Goal: Task Accomplishment & Management: Complete application form

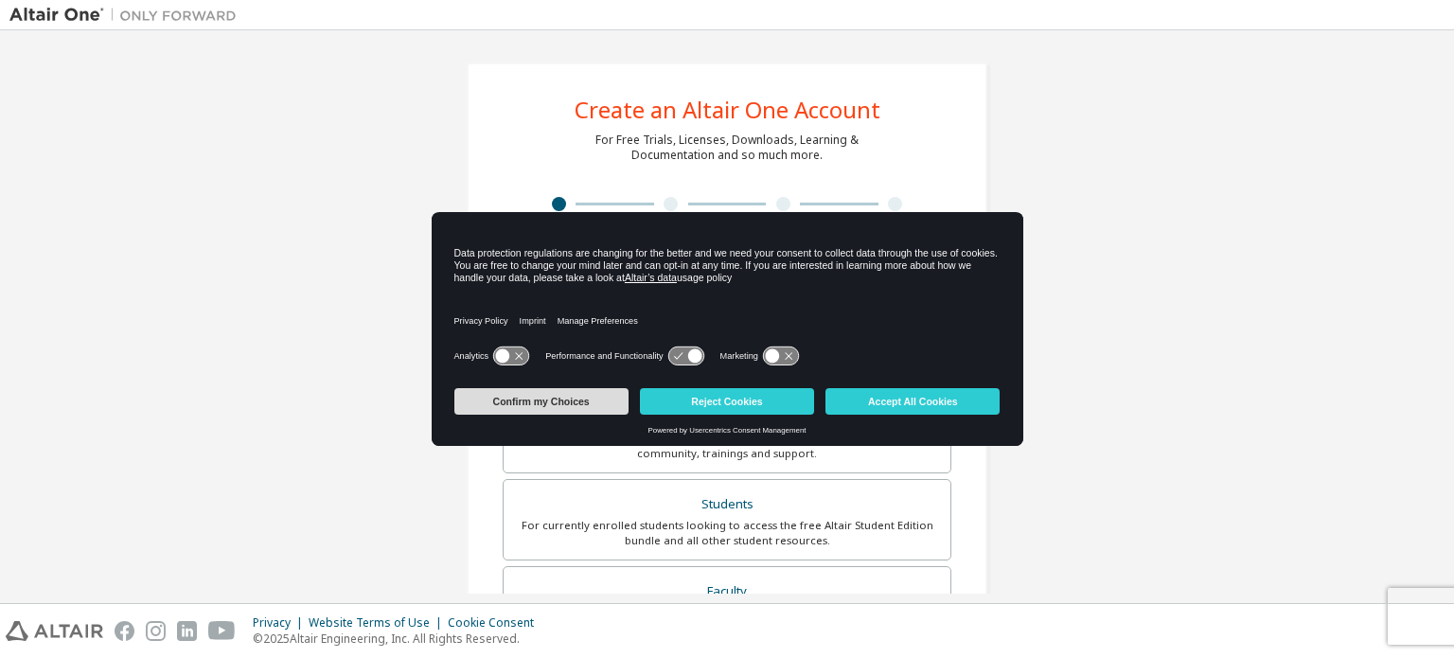
click at [541, 391] on button "Confirm my Choices" at bounding box center [541, 401] width 174 height 27
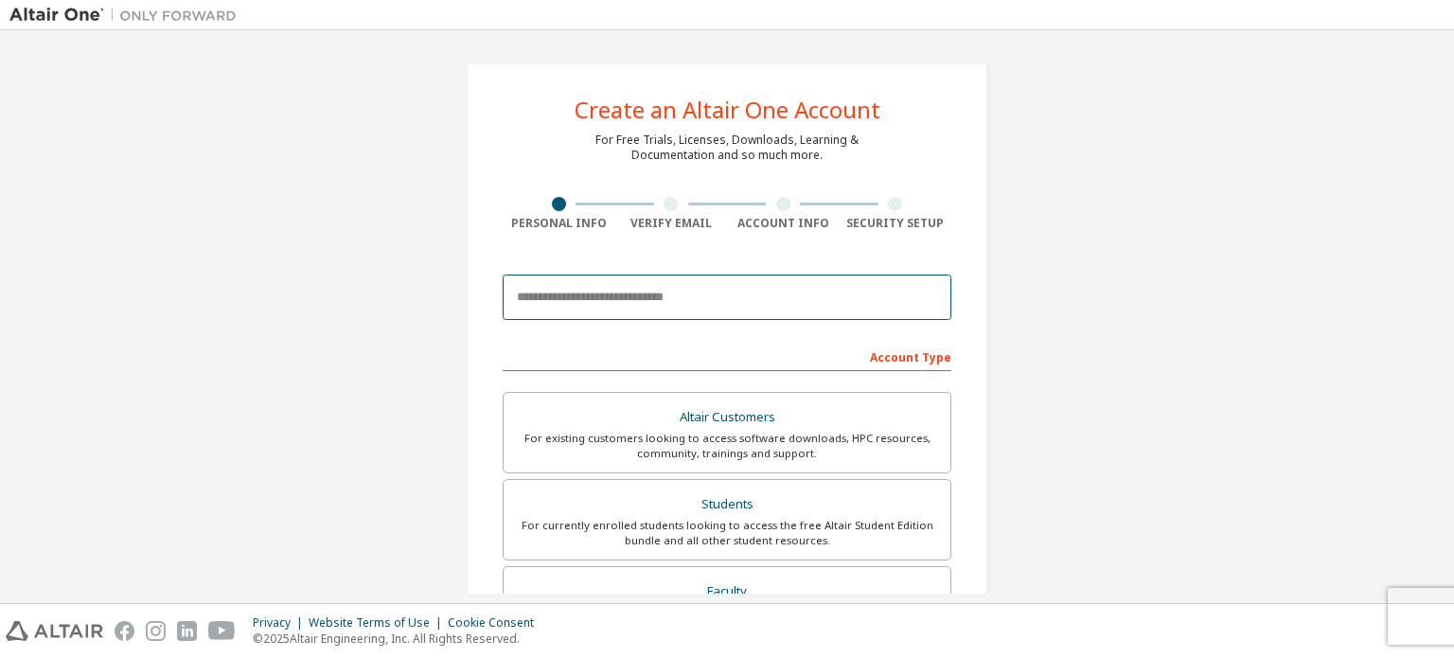
click at [557, 309] on input "email" at bounding box center [727, 296] width 449 height 45
type input "**********"
click at [916, 361] on div "Account Type" at bounding box center [727, 356] width 449 height 30
click at [859, 351] on div "Account Type" at bounding box center [727, 356] width 449 height 30
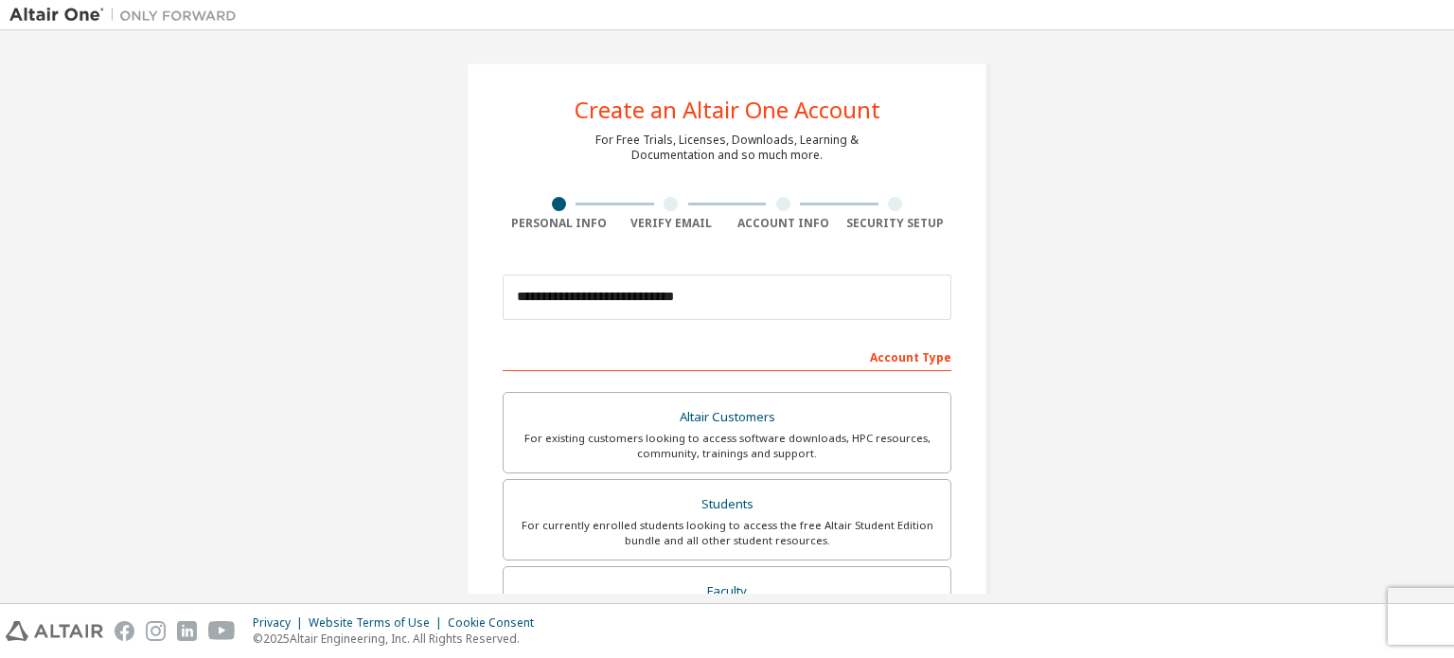
click at [692, 350] on div "Account Type" at bounding box center [727, 356] width 449 height 30
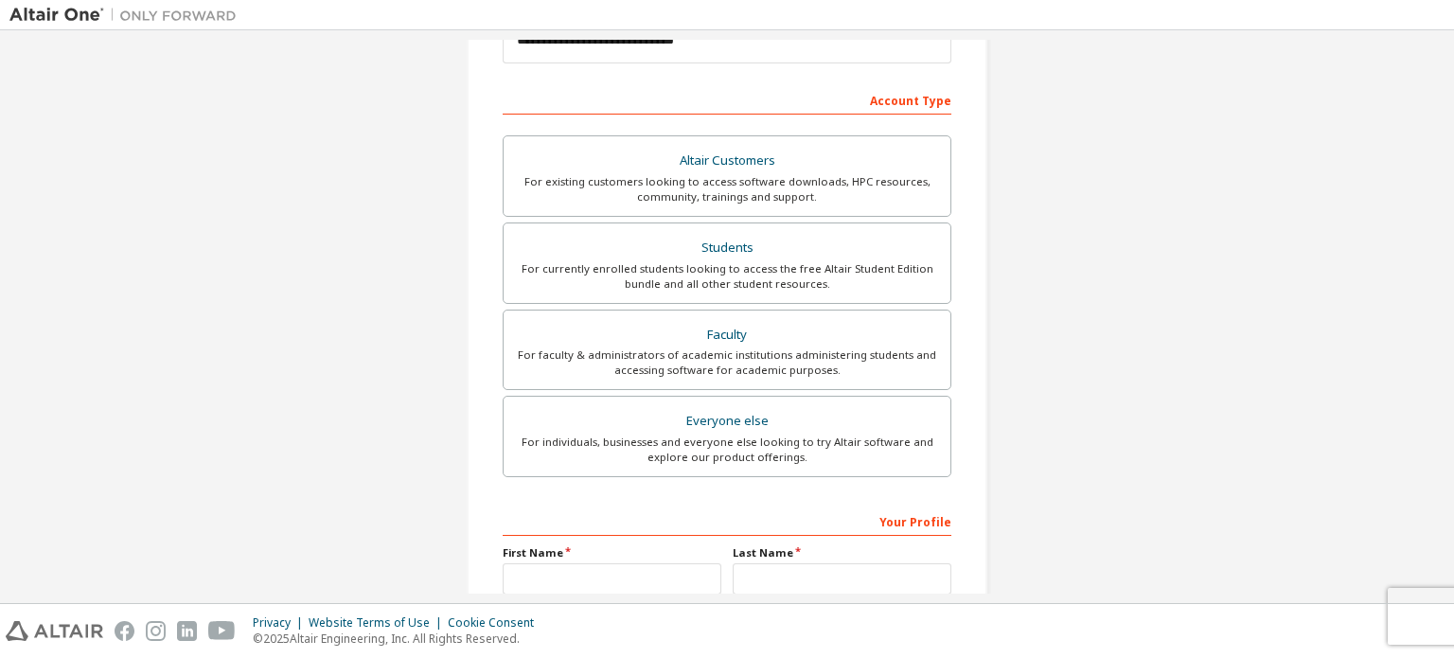
scroll to position [444, 0]
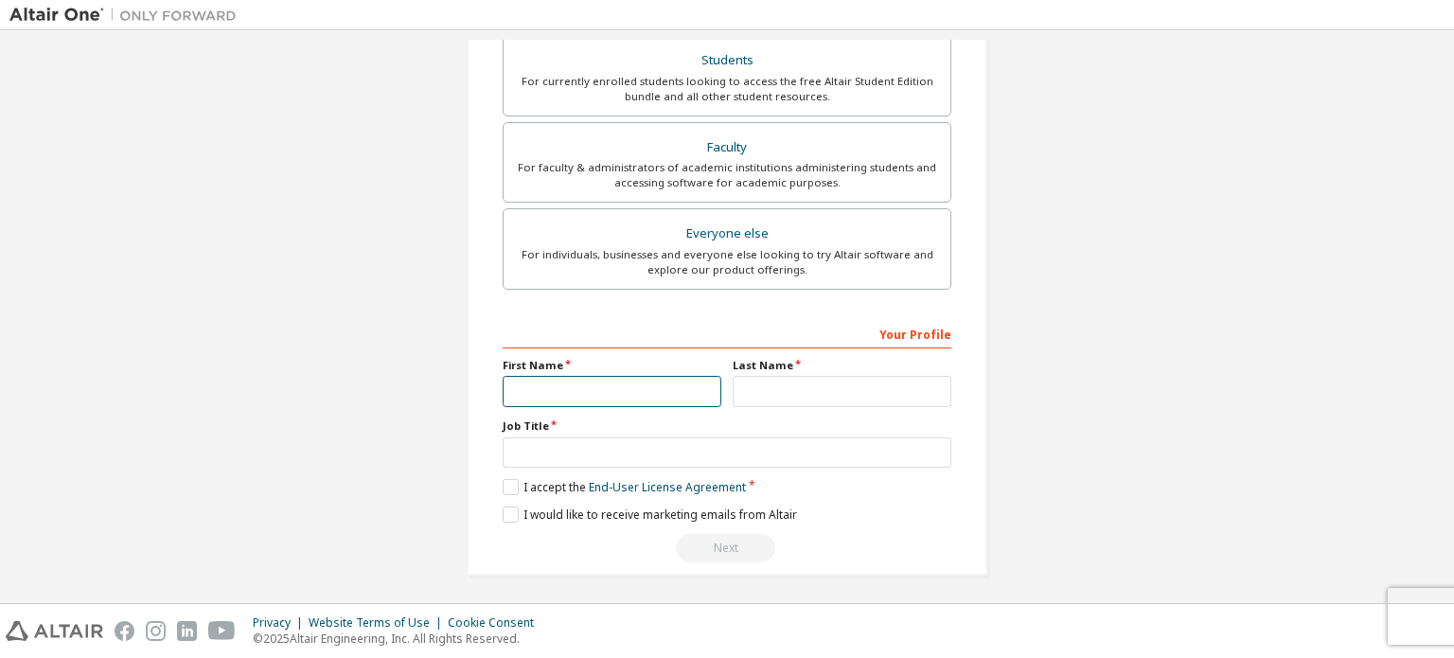
click at [646, 386] on input "text" at bounding box center [612, 391] width 219 height 31
type input "*"
type input "*******"
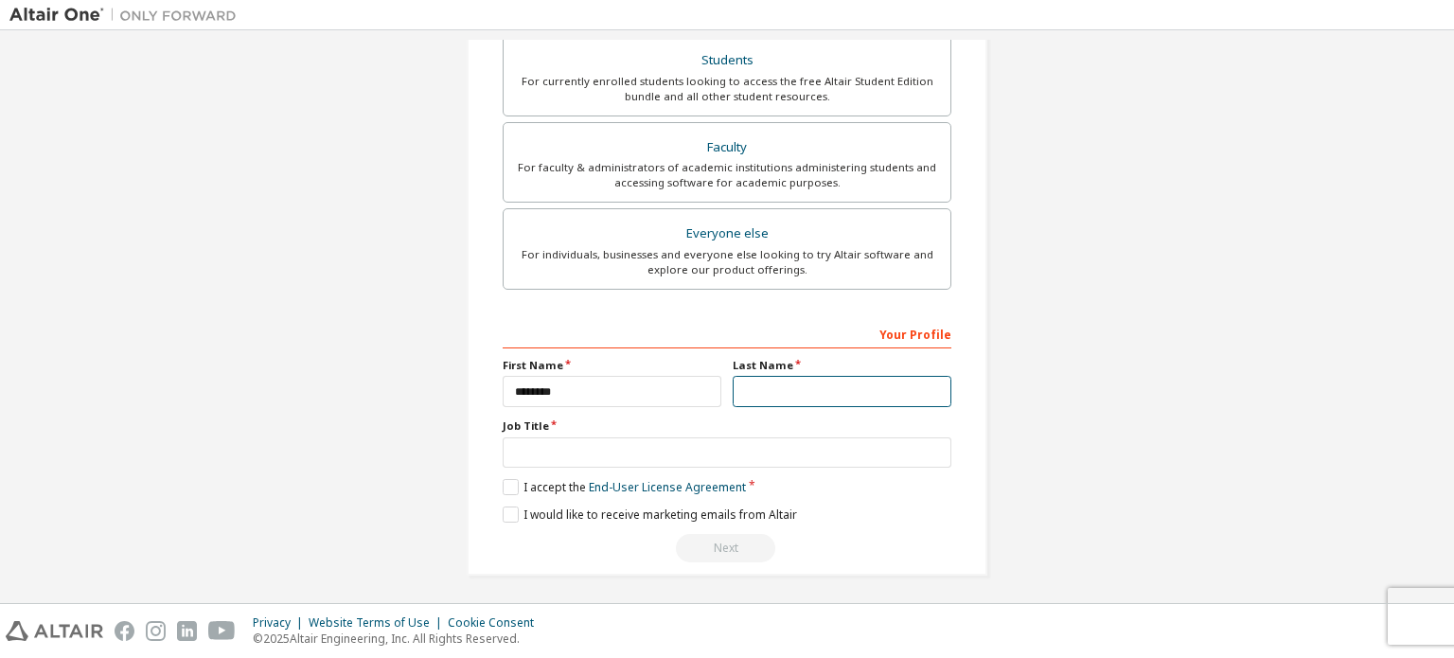
click at [746, 399] on input "text" at bounding box center [842, 391] width 219 height 31
type input "*"
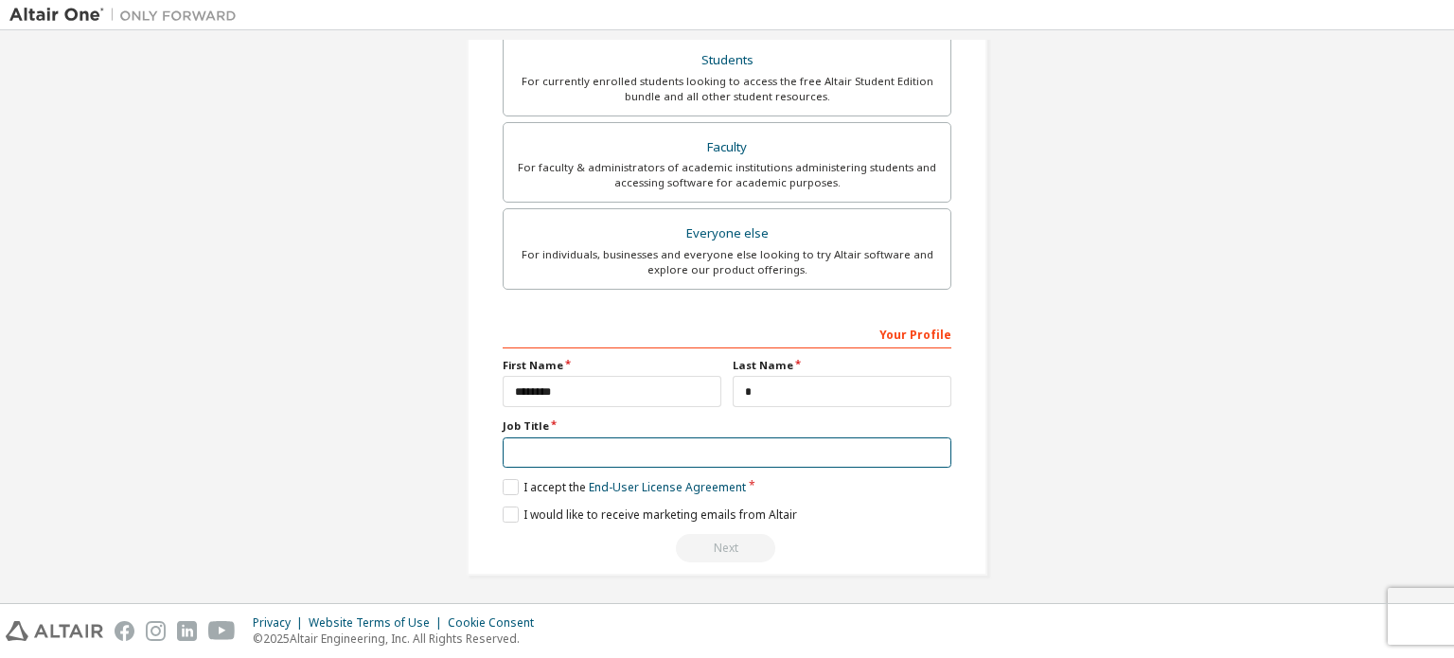
click at [614, 450] on input "text" at bounding box center [727, 452] width 449 height 31
type input "*******"
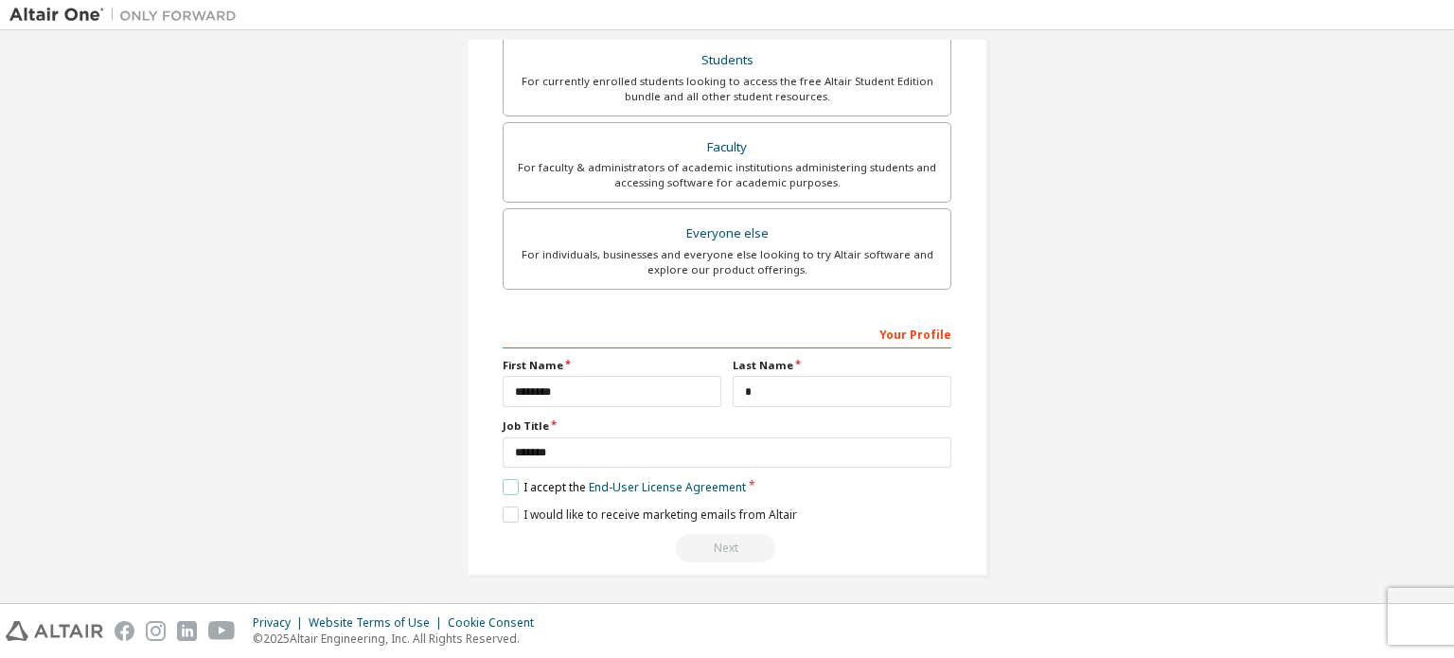
click at [511, 491] on label "I accept the End-User License Agreement" at bounding box center [624, 487] width 243 height 16
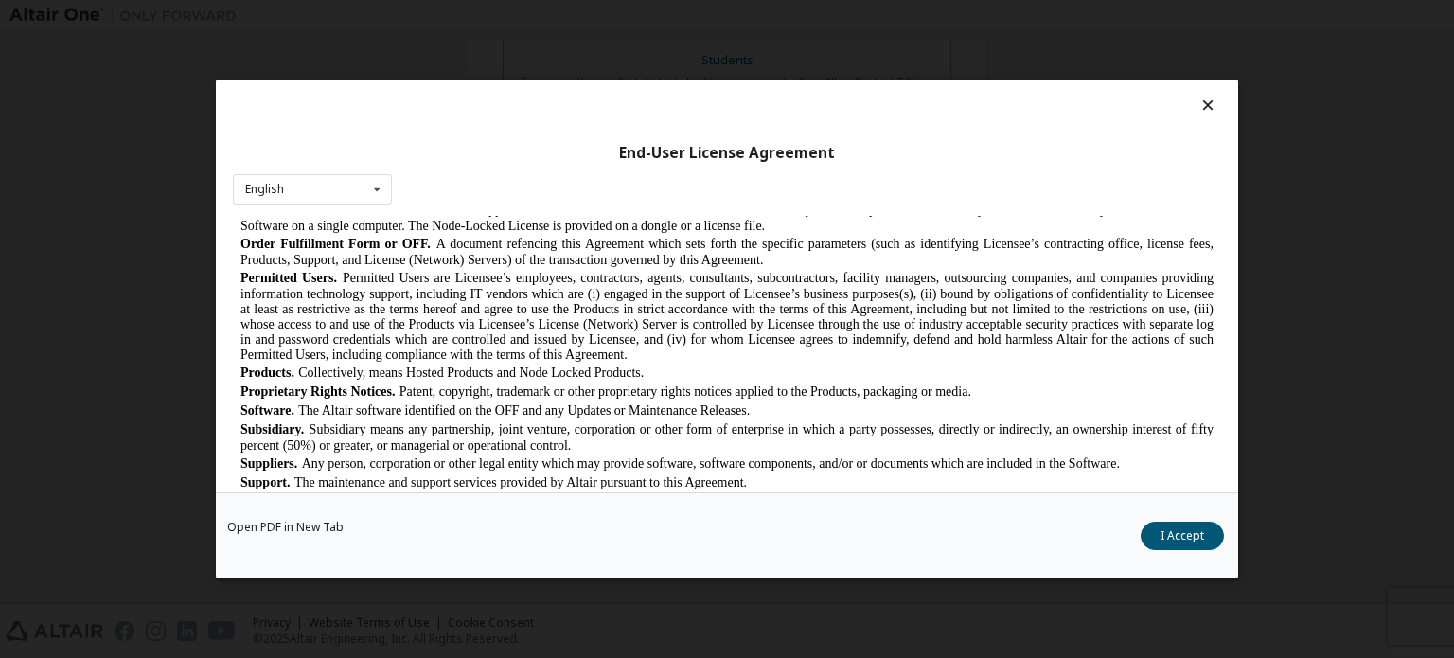
scroll to position [1136, 0]
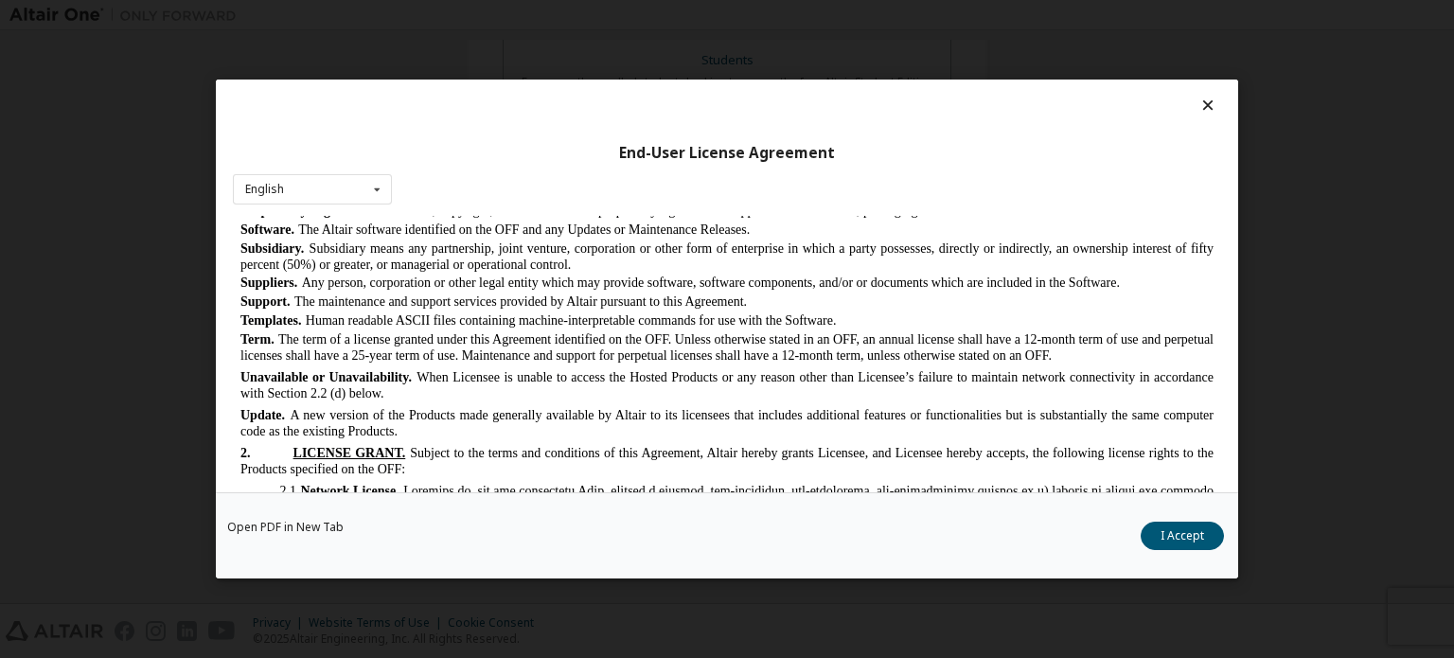
click at [1184, 540] on button "I Accept" at bounding box center [1182, 536] width 83 height 28
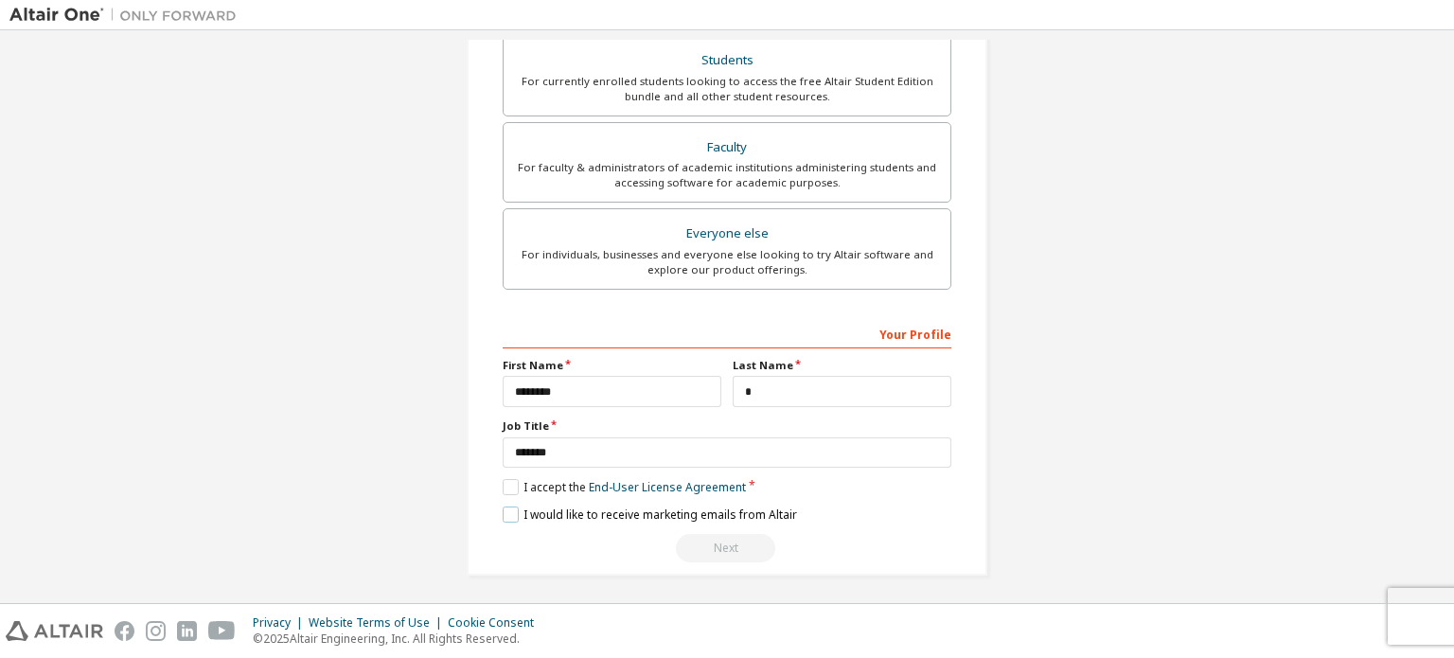
click at [508, 512] on label "I would like to receive marketing emails from Altair" at bounding box center [650, 514] width 294 height 16
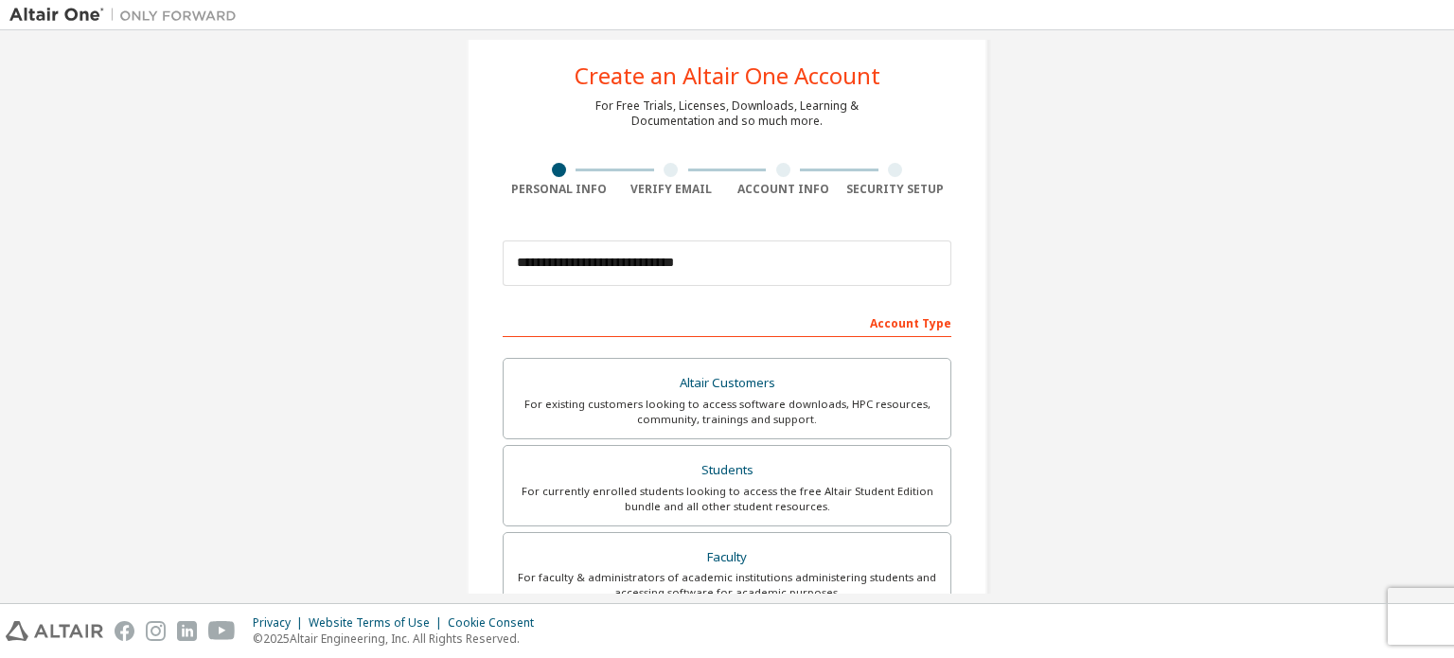
scroll to position [0, 0]
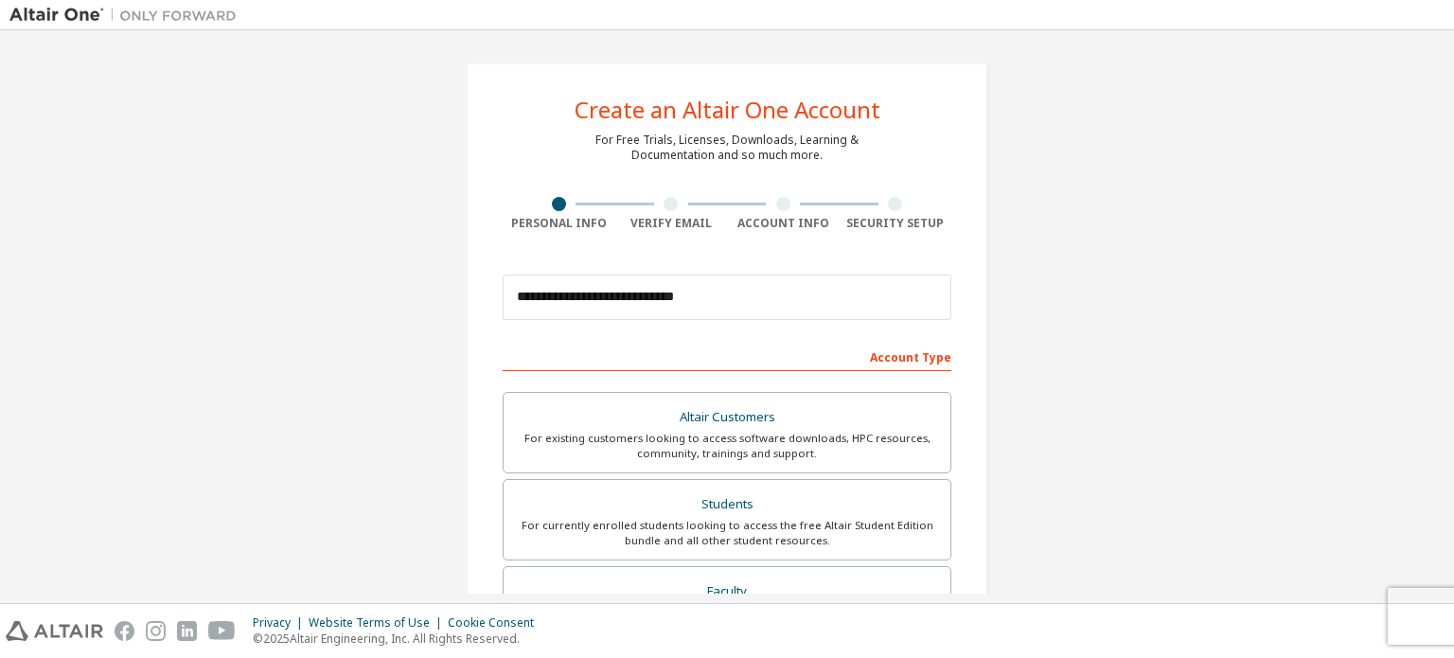
click at [907, 359] on div "Account Type" at bounding box center [727, 356] width 449 height 30
click at [844, 310] on input "**********" at bounding box center [727, 296] width 449 height 45
click at [900, 363] on div "Account Type" at bounding box center [727, 356] width 449 height 30
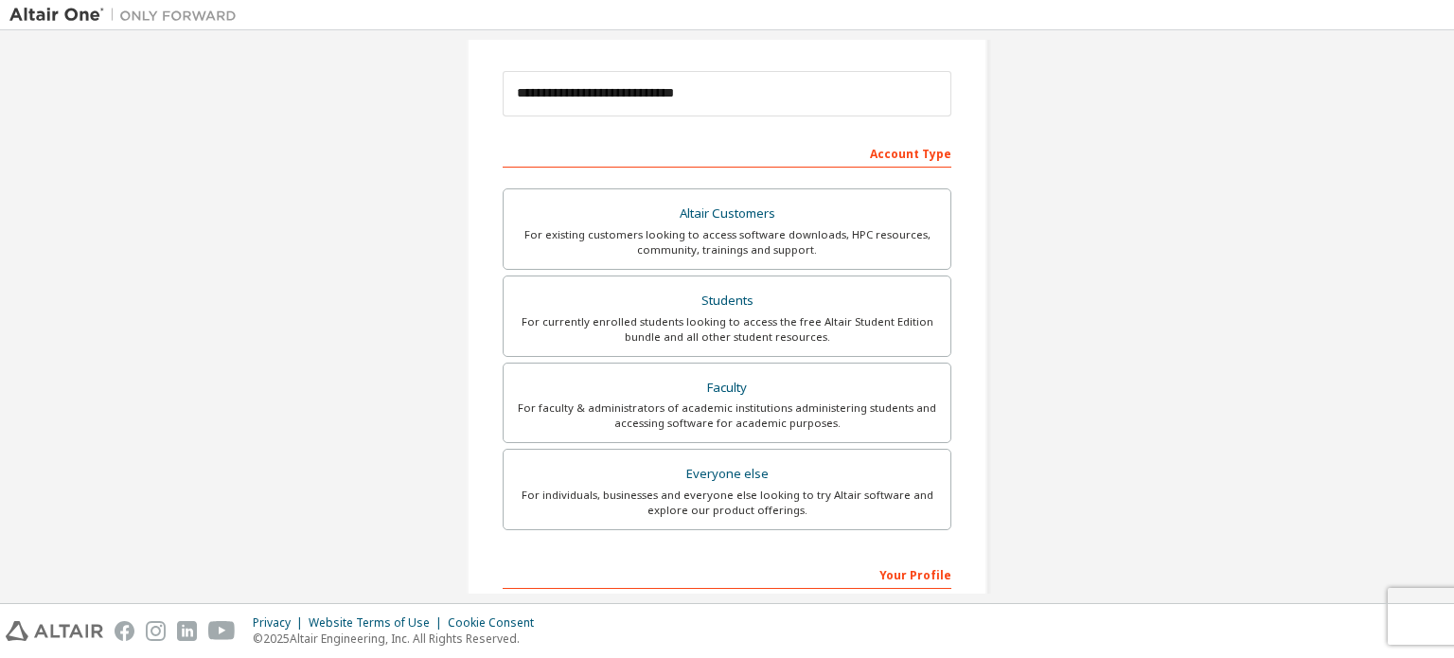
scroll to position [444, 0]
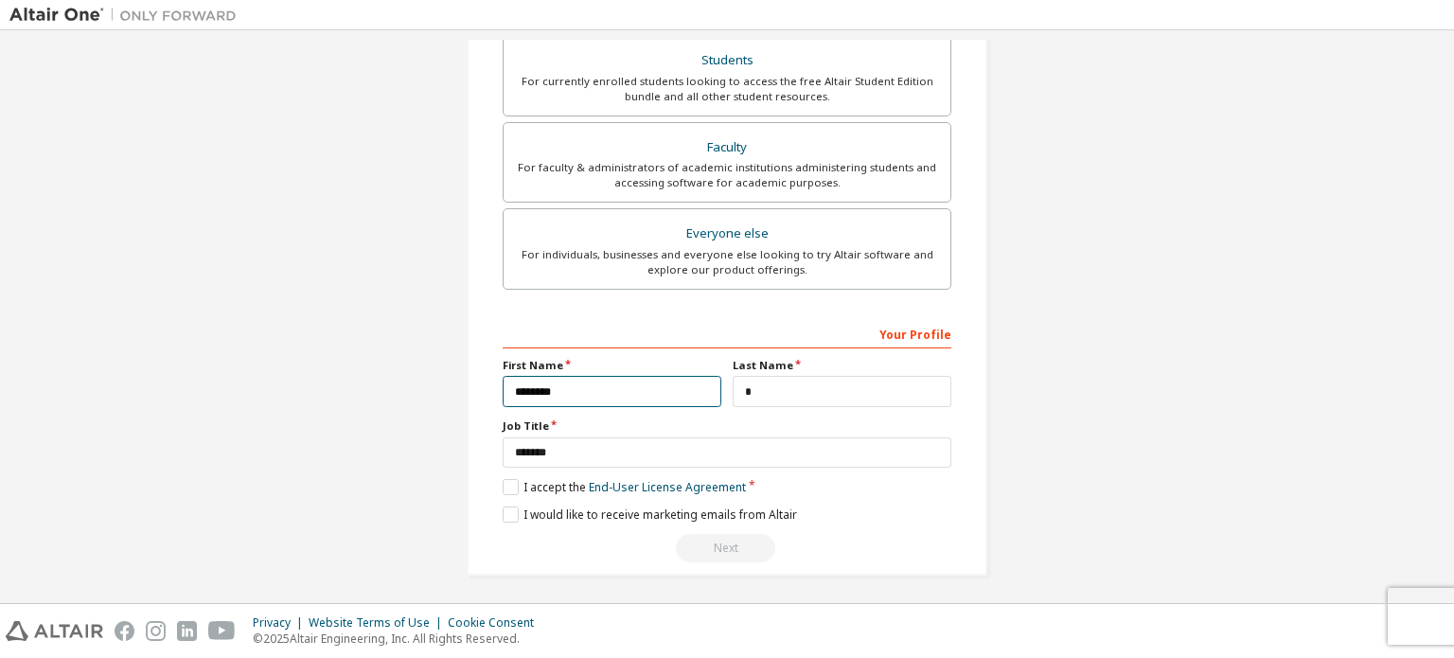
click at [663, 393] on input "*******" at bounding box center [612, 391] width 219 height 31
type input "*******"
click at [813, 526] on div "**********" at bounding box center [727, 440] width 449 height 245
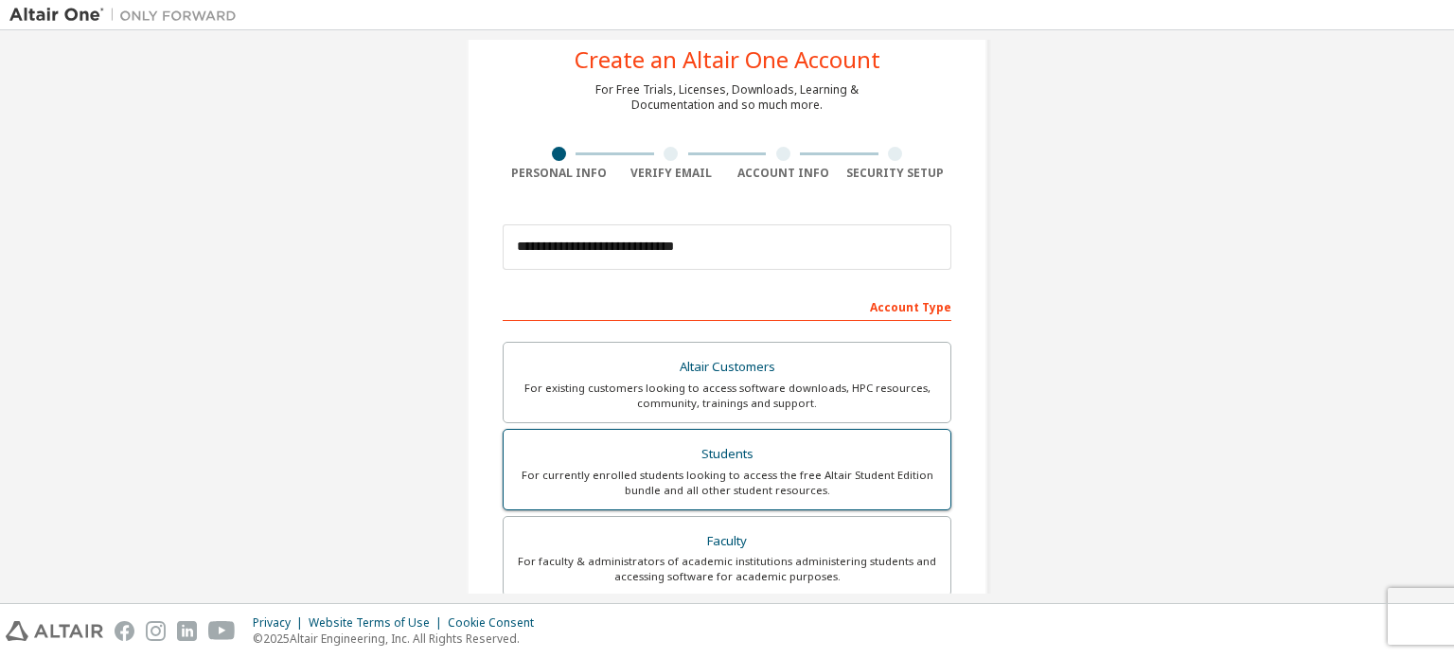
scroll to position [0, 0]
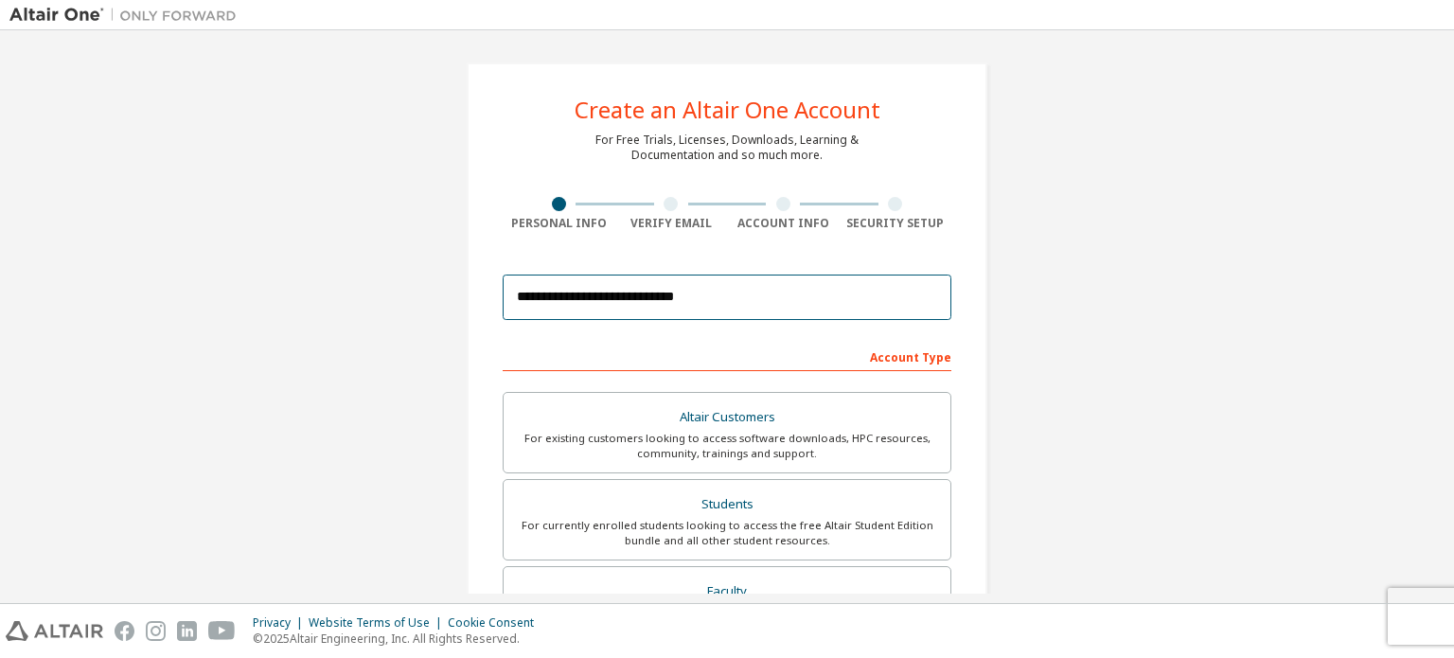
click at [602, 311] on input "**********" at bounding box center [727, 296] width 449 height 45
type input "*"
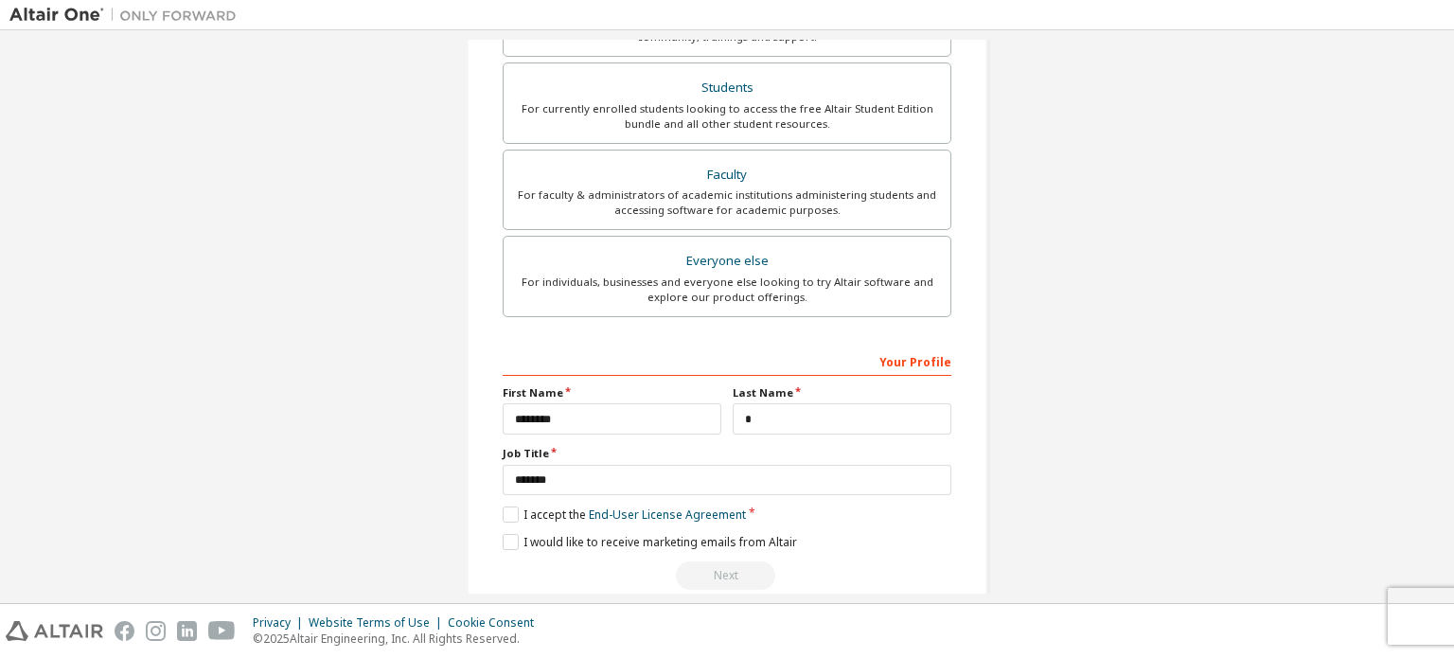
scroll to position [444, 0]
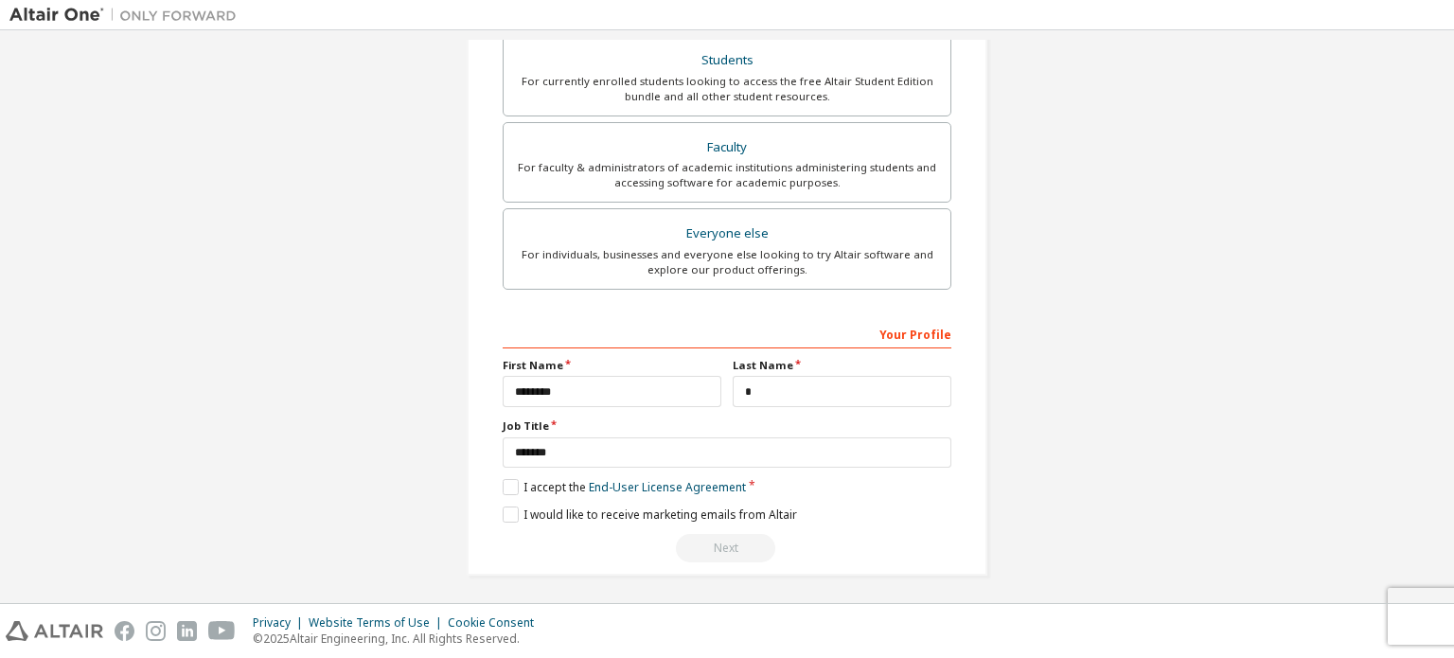
click at [590, 332] on div "Your Profile" at bounding box center [727, 333] width 449 height 30
click at [897, 336] on div "Your Profile" at bounding box center [727, 333] width 449 height 30
click at [860, 327] on div "Your Profile" at bounding box center [727, 333] width 449 height 30
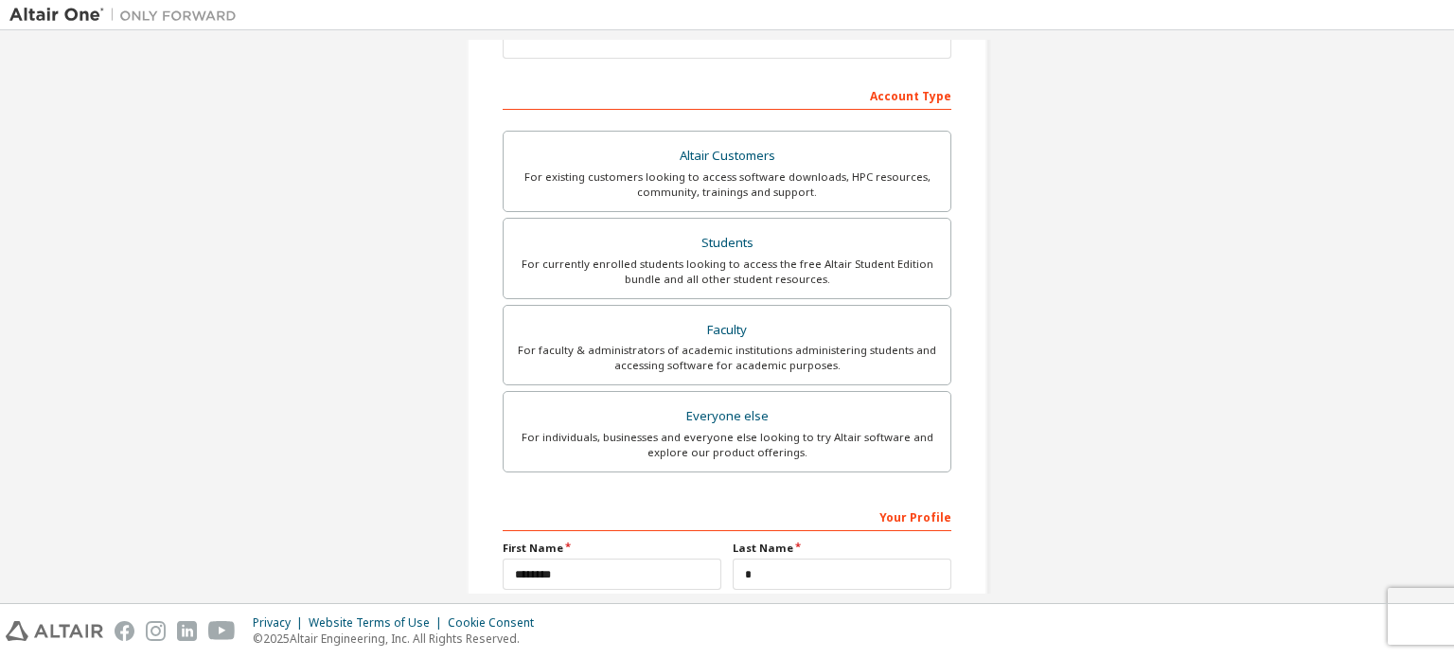
scroll to position [65, 0]
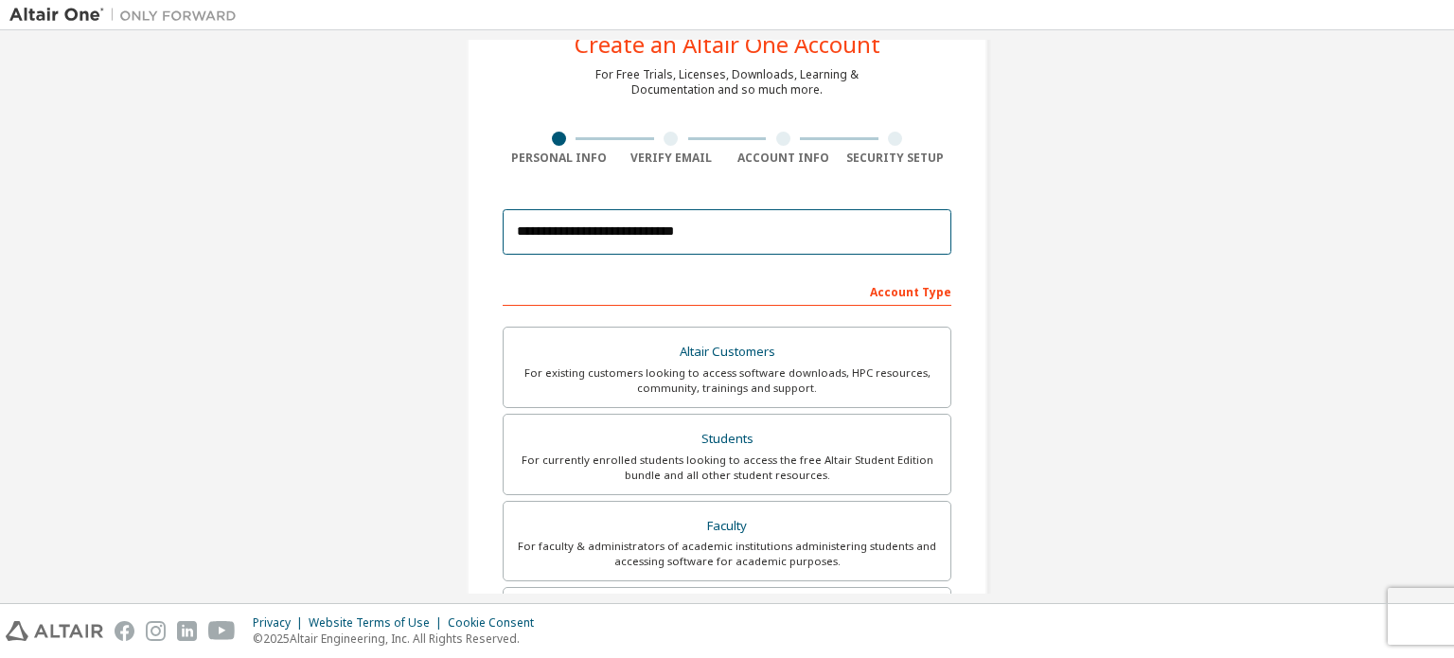
click at [872, 248] on input "**********" at bounding box center [727, 231] width 449 height 45
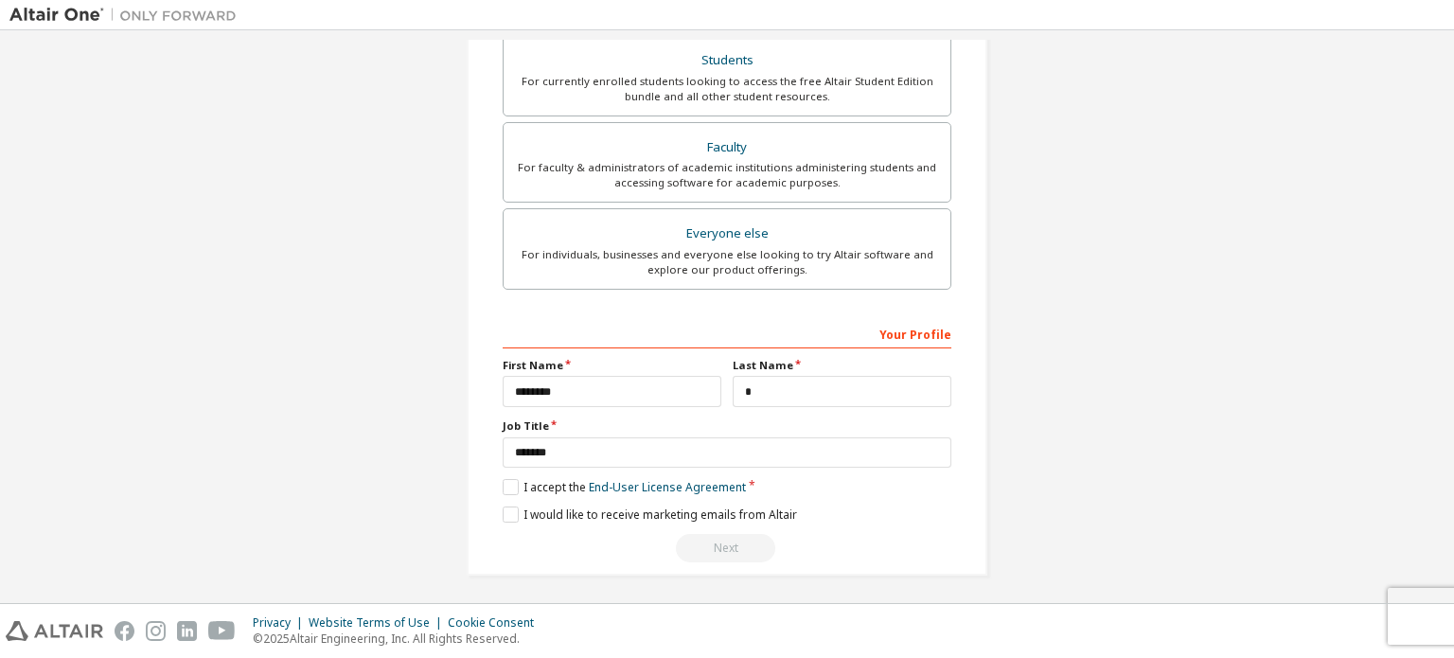
click at [733, 548] on div "Next" at bounding box center [727, 548] width 449 height 28
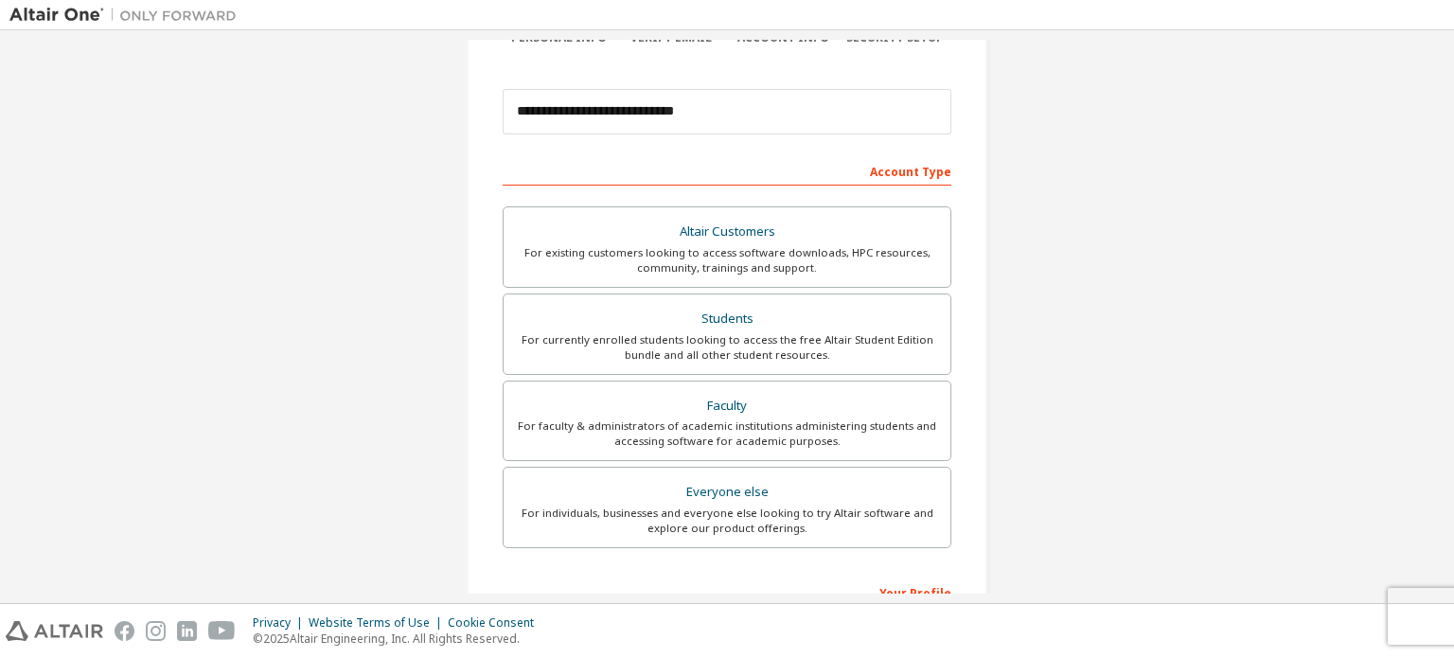
scroll to position [189, 0]
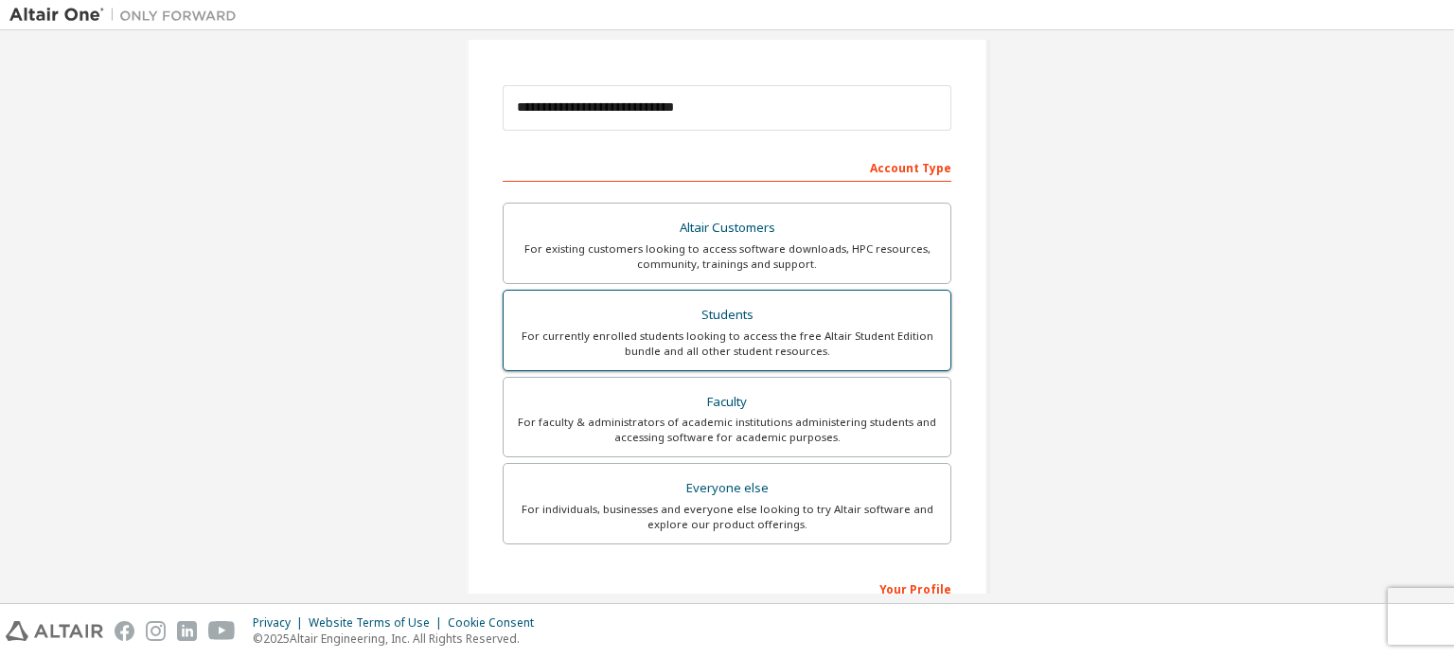
click at [737, 335] on div "For currently enrolled students looking to access the free Altair Student Editi…" at bounding box center [727, 343] width 424 height 30
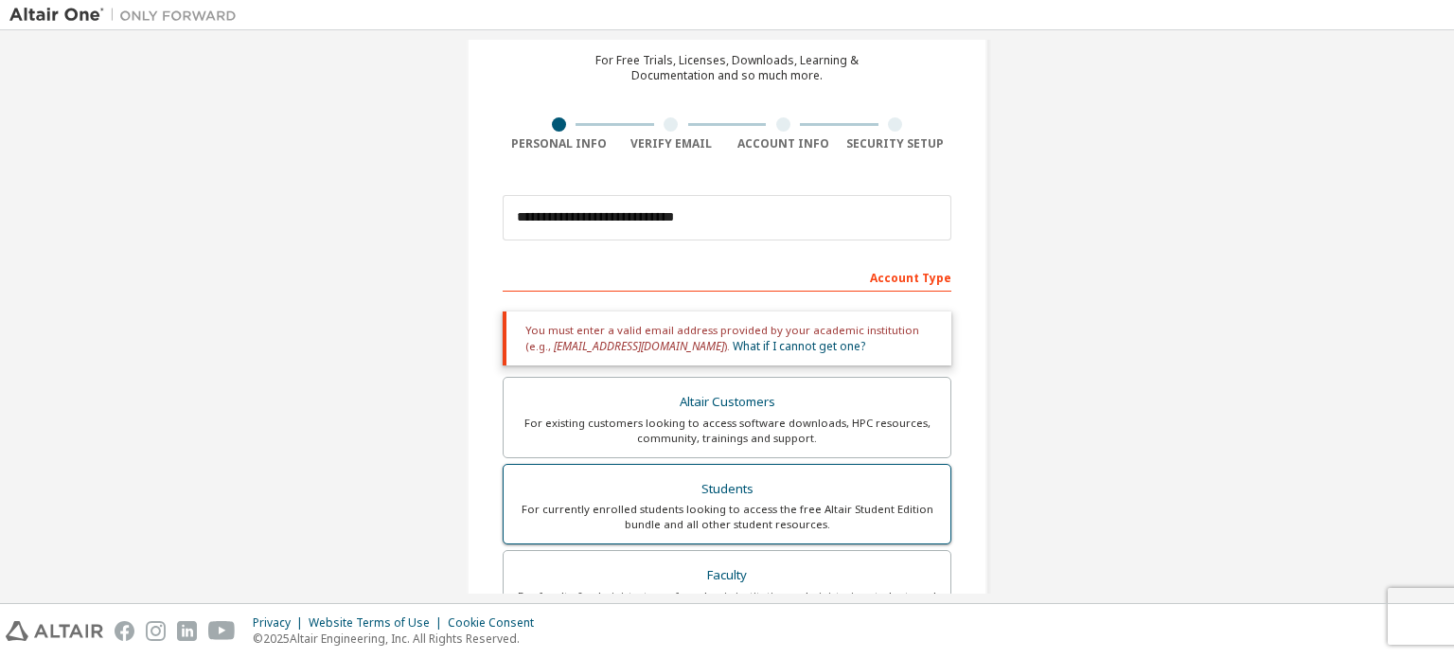
scroll to position [0, 0]
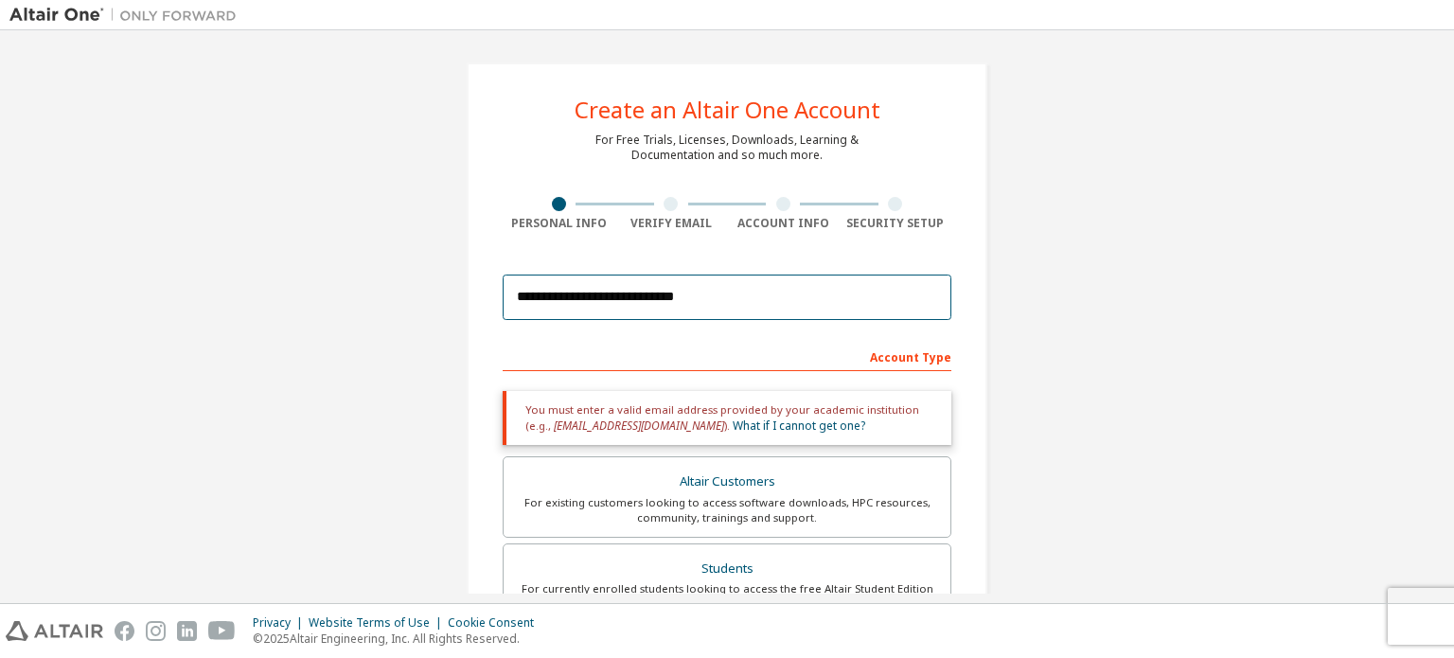
click at [739, 297] on input "**********" at bounding box center [727, 296] width 449 height 45
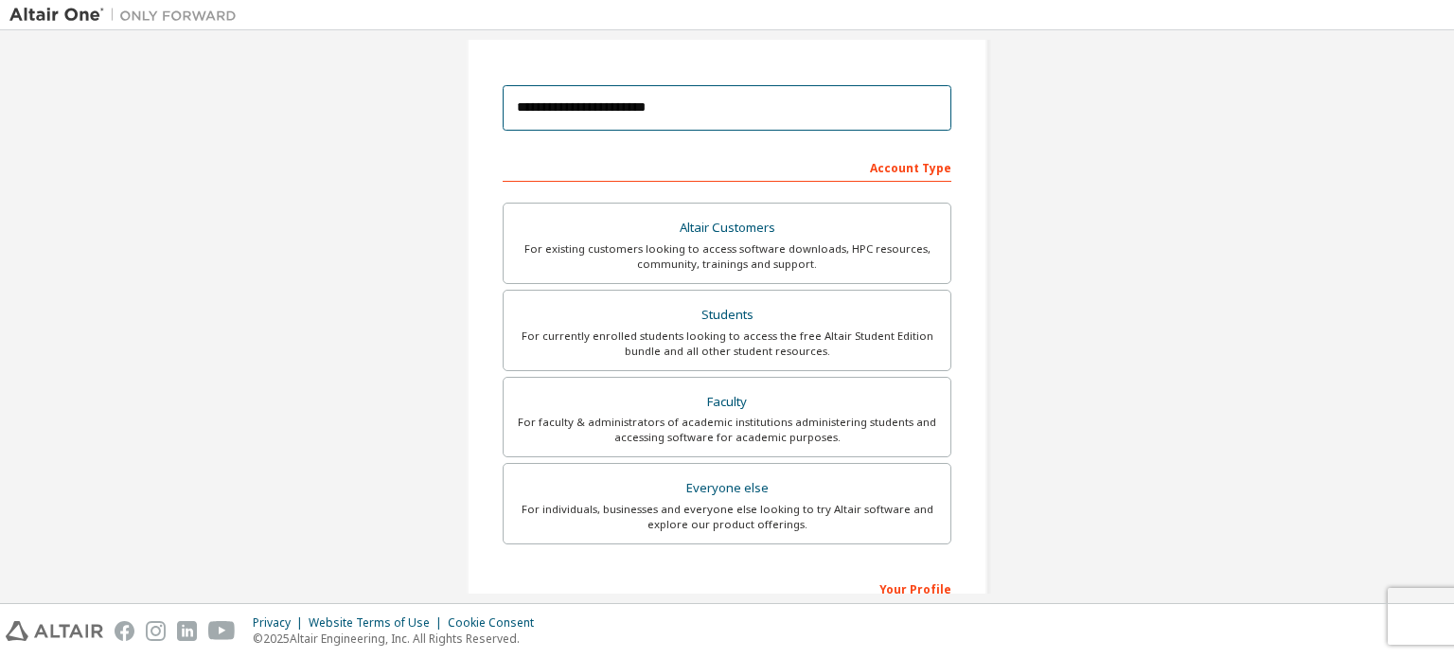
scroll to position [444, 0]
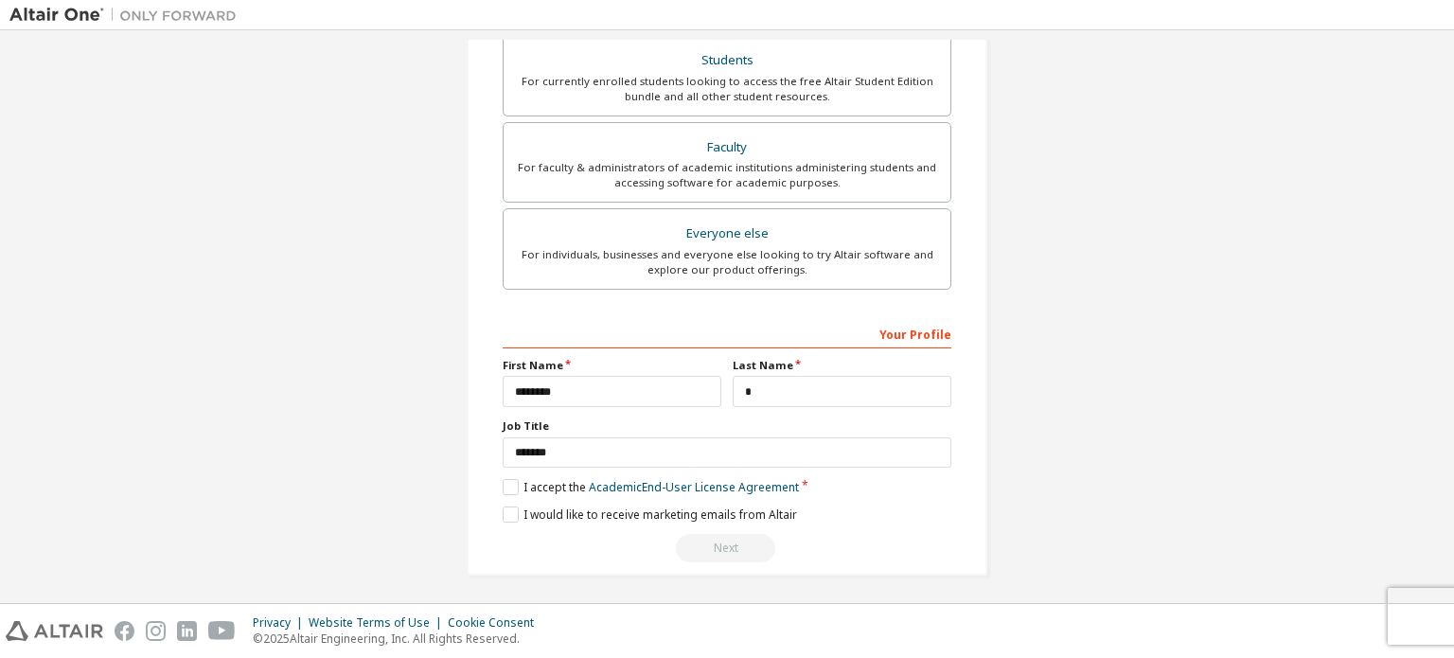
type input "**********"
click at [711, 548] on div "Next" at bounding box center [727, 548] width 449 height 28
click at [507, 480] on label "I accept the Academic End-User License Agreement" at bounding box center [651, 487] width 296 height 16
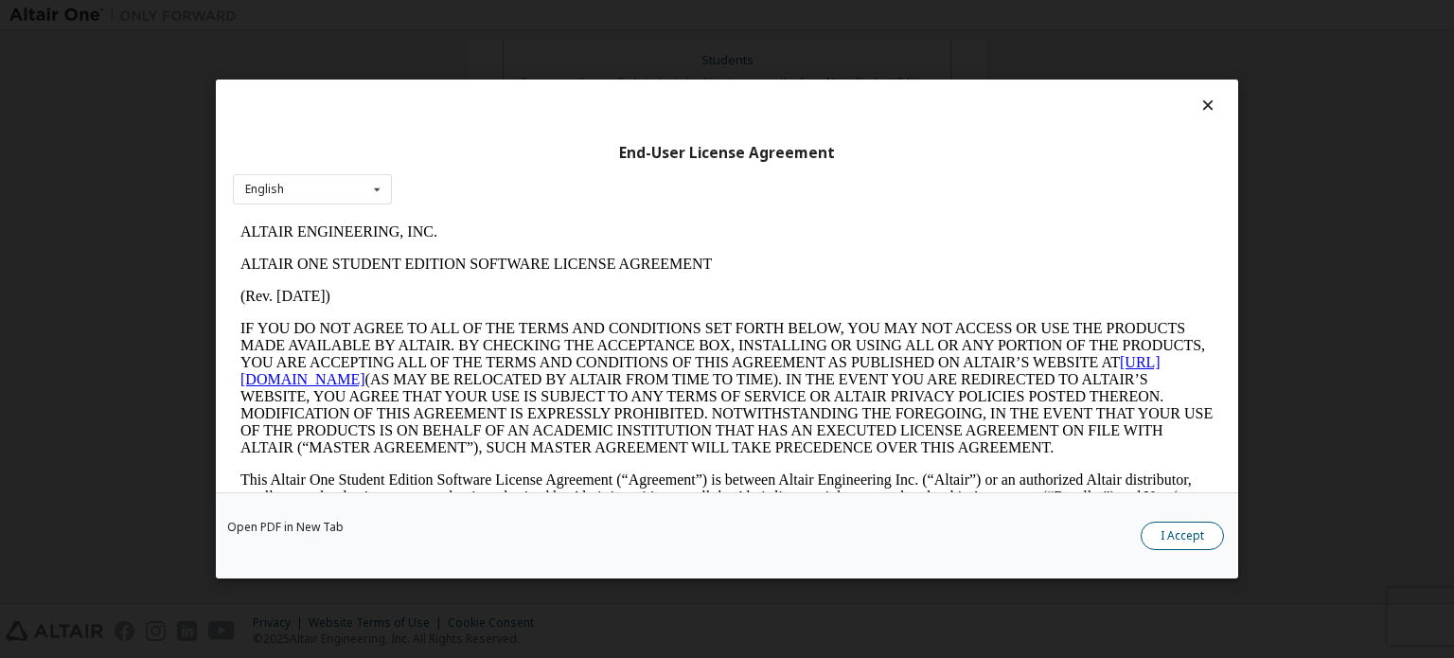
scroll to position [0, 0]
click at [1197, 532] on button "I Accept" at bounding box center [1182, 536] width 83 height 28
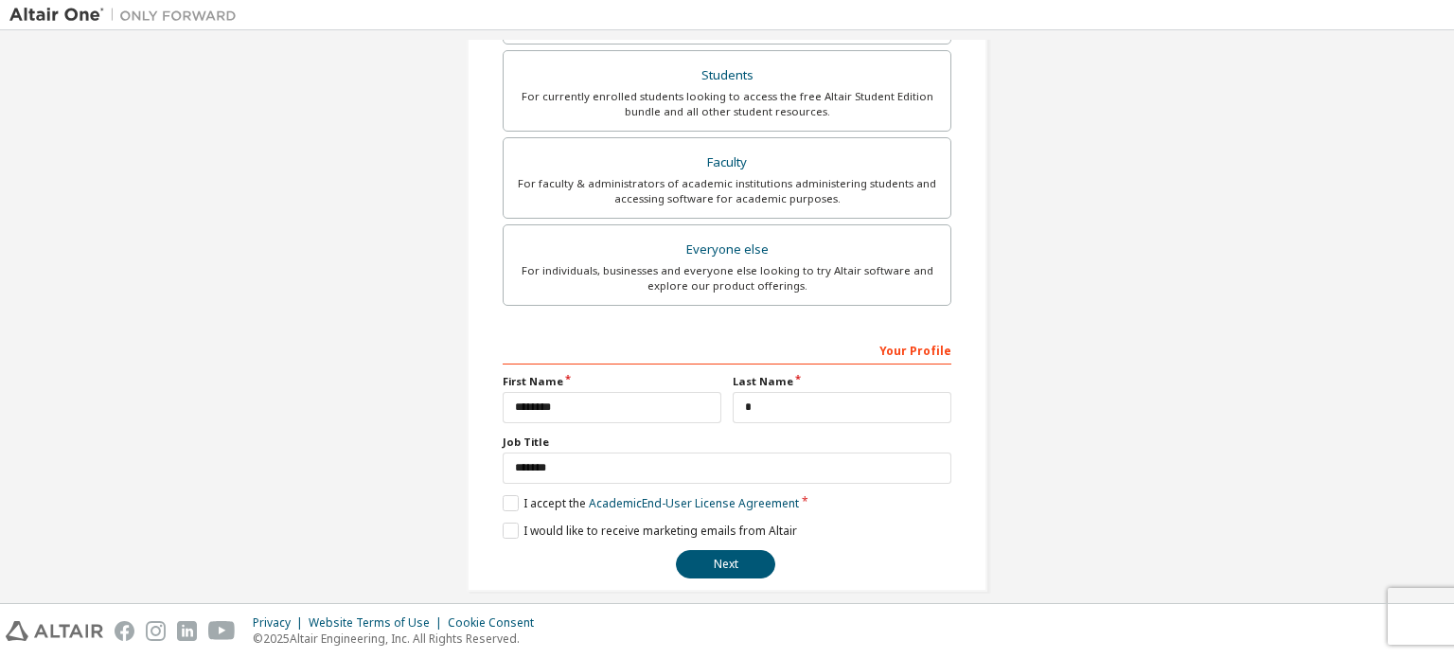
scroll to position [493, 0]
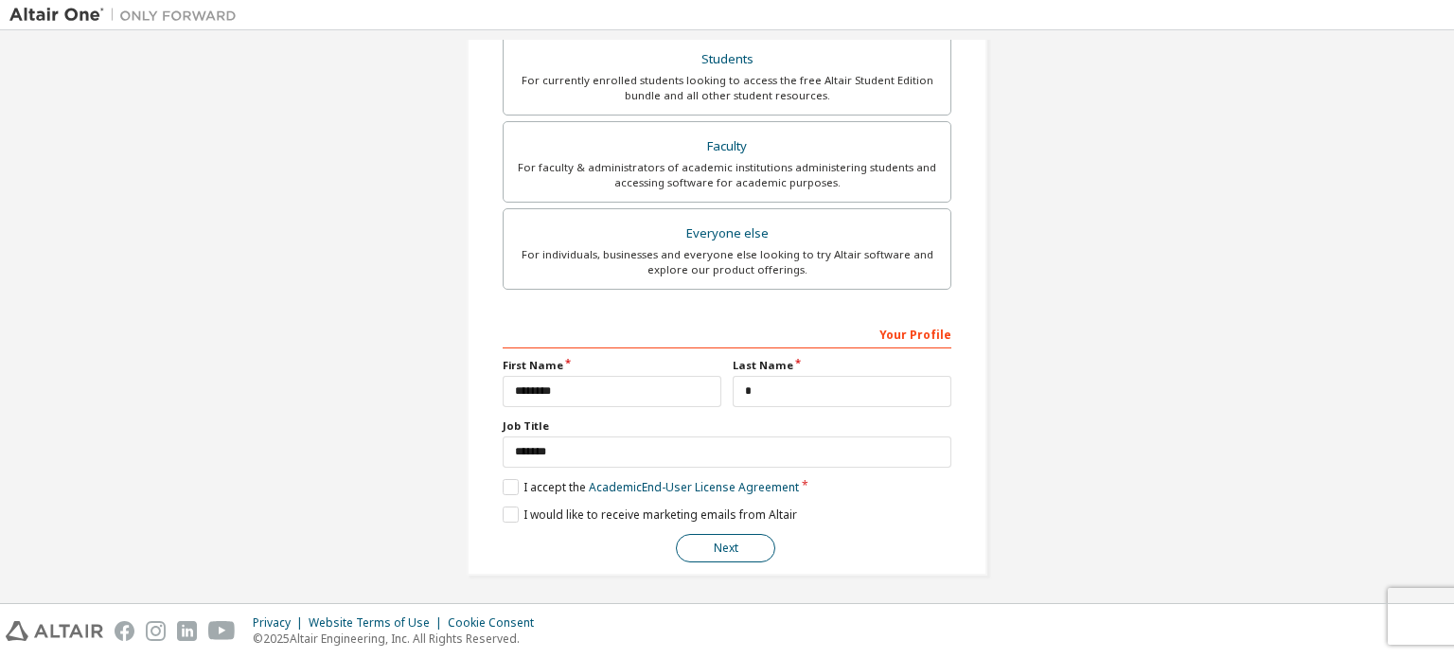
click at [760, 547] on button "Next" at bounding box center [725, 548] width 99 height 28
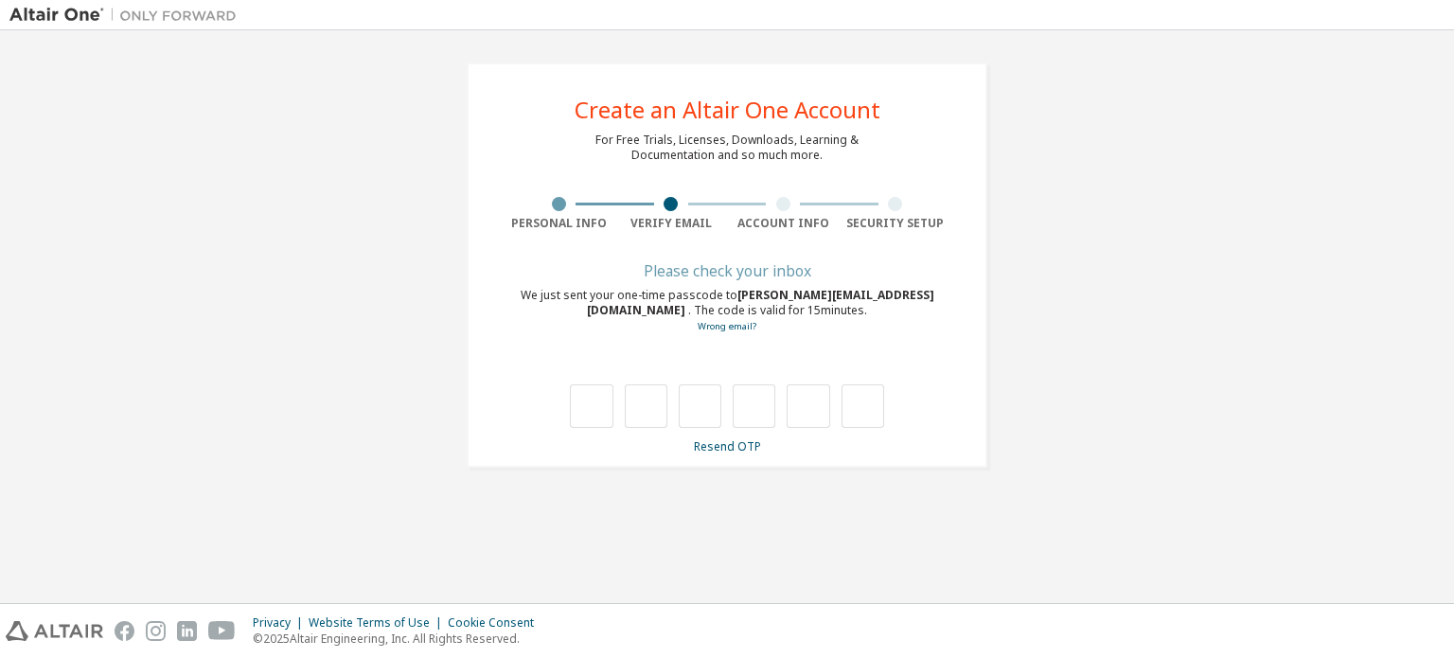
scroll to position [0, 0]
type input "*"
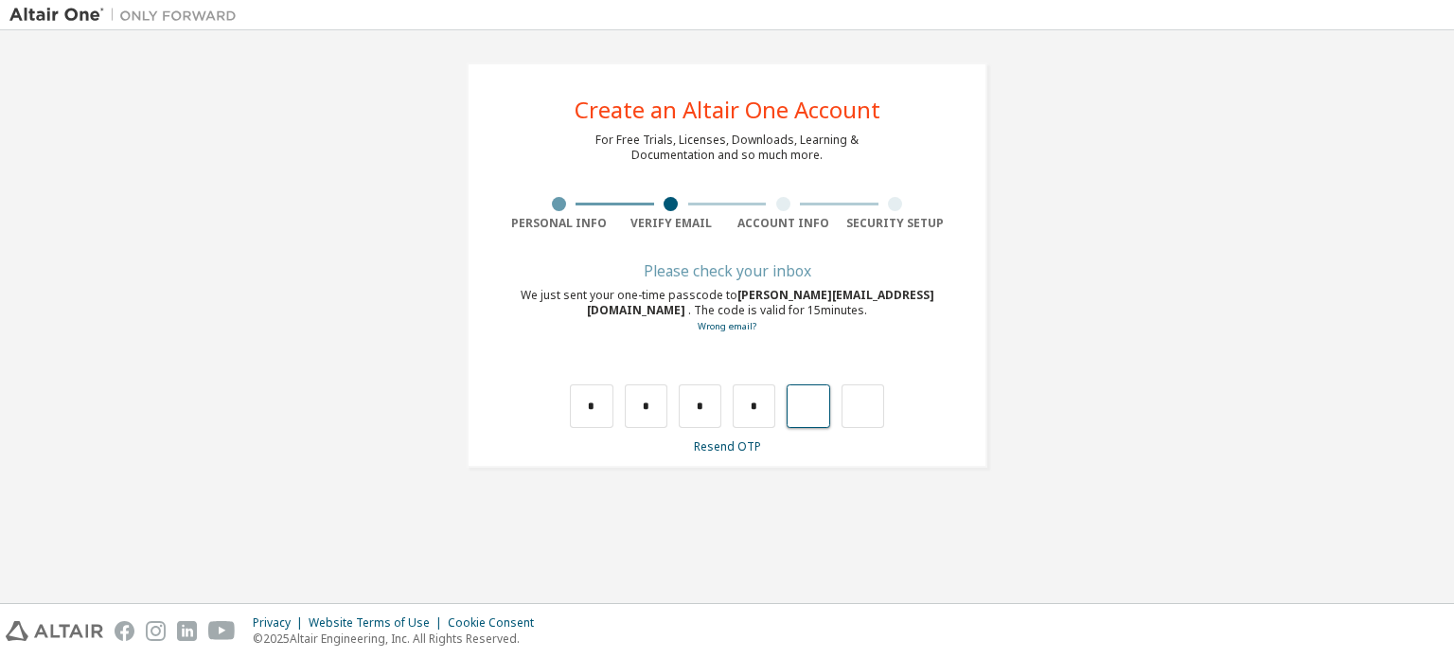
type input "*"
click at [825, 401] on input "*" at bounding box center [808, 406] width 43 height 44
click at [876, 335] on div "Please check your inbox We just sent your one-time passcode to [PERSON_NAME][EM…" at bounding box center [727, 359] width 449 height 189
click at [819, 401] on input "text" at bounding box center [808, 406] width 43 height 44
type input "*"
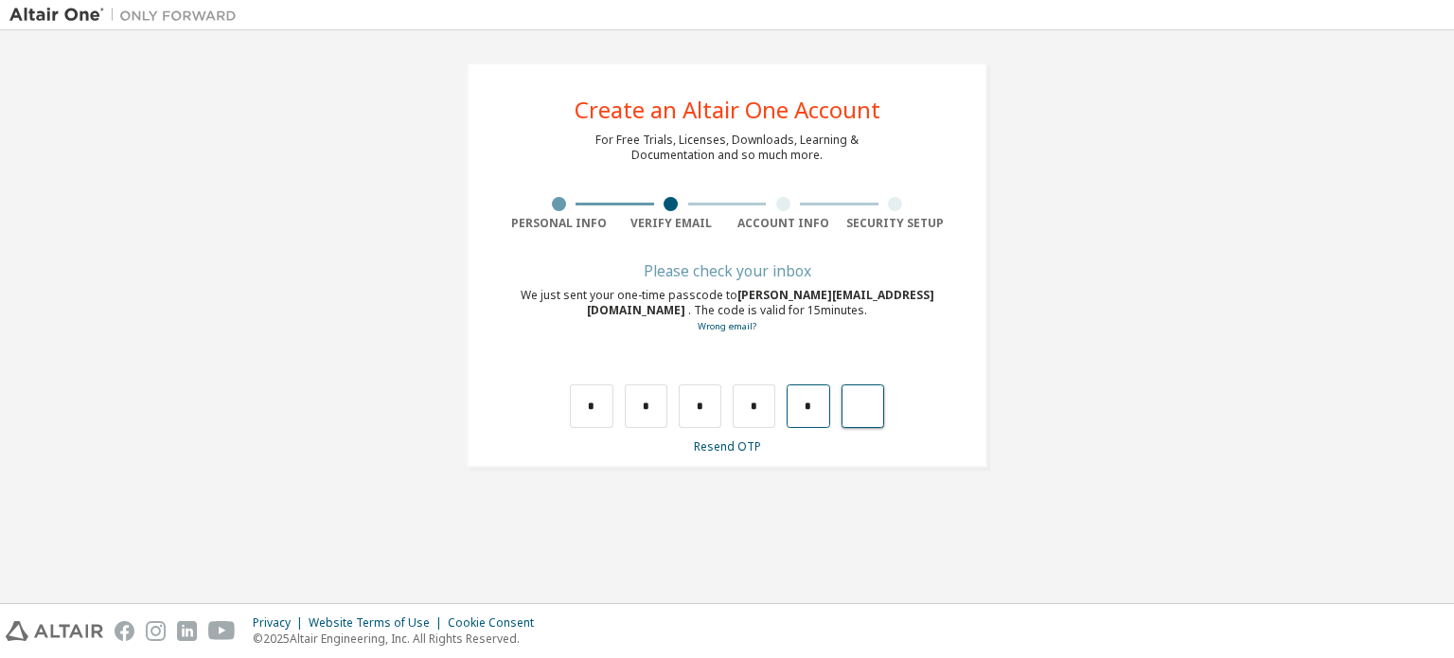
type input "*"
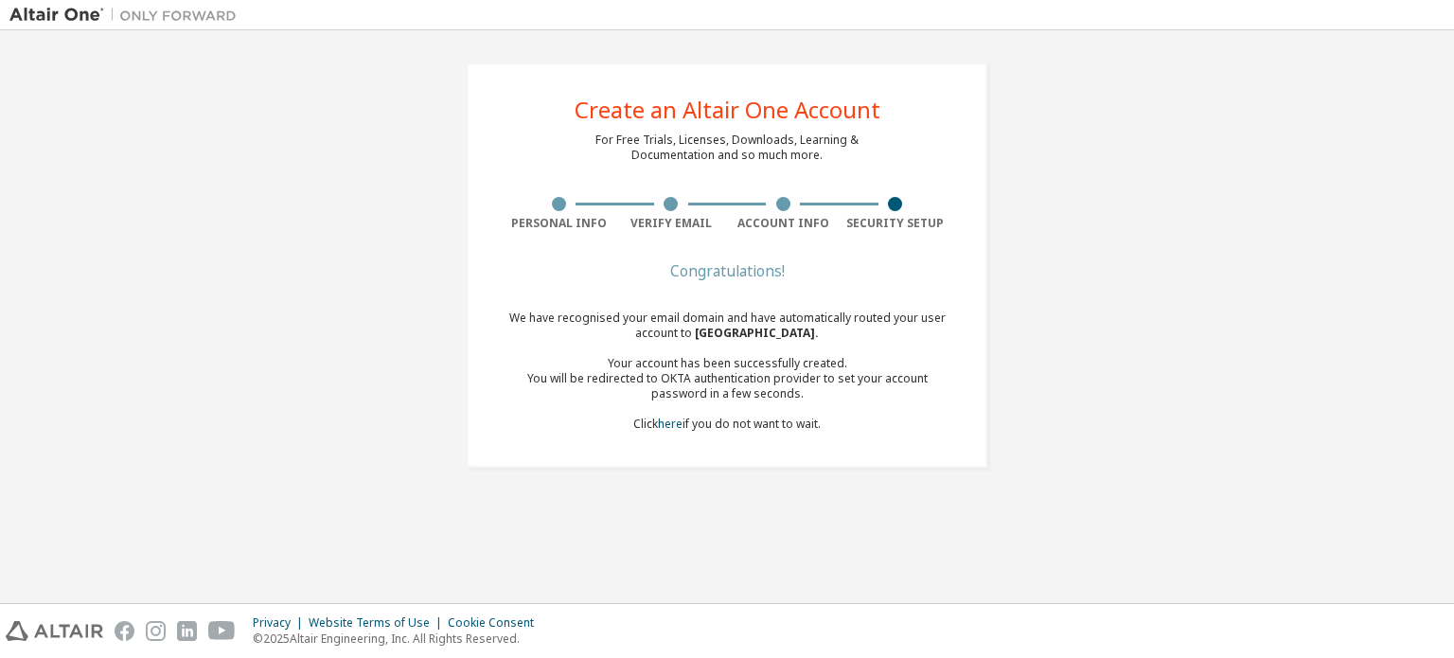
click at [881, 448] on div "Congratulations! We have recognised your email domain and have automatically ro…" at bounding box center [727, 359] width 449 height 189
